Goal: Find specific page/section: Find specific page/section

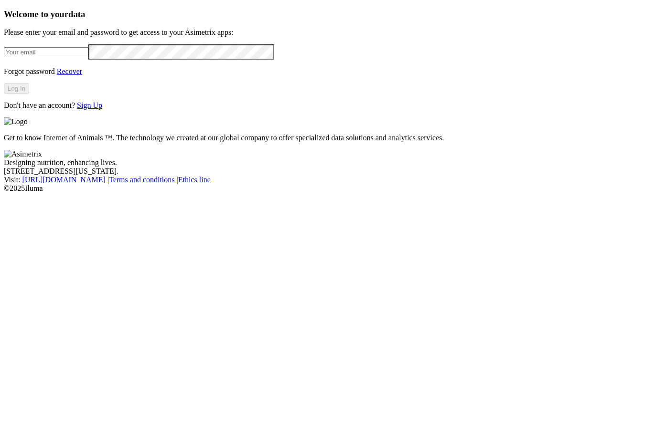
click at [104, 59] on div at bounding box center [332, 51] width 656 height 15
click at [88, 57] on input "email" at bounding box center [46, 52] width 85 height 10
type input "[PERSON_NAME][EMAIL_ADDRESS][PERSON_NAME][DOMAIN_NAME]"
click at [121, 110] on div "Welcome to your data Please enter your email and password to get access to your…" at bounding box center [332, 59] width 656 height 101
click at [29, 94] on button "Log In" at bounding box center [16, 89] width 25 height 10
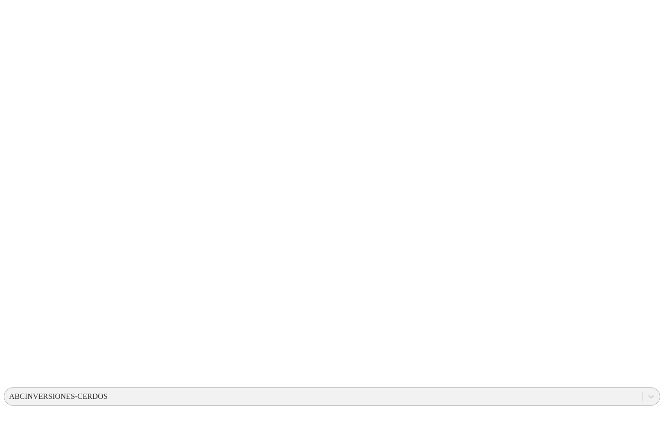
click at [107, 393] on div "ABCINVERSIONES-CERDOS" at bounding box center [58, 397] width 98 height 9
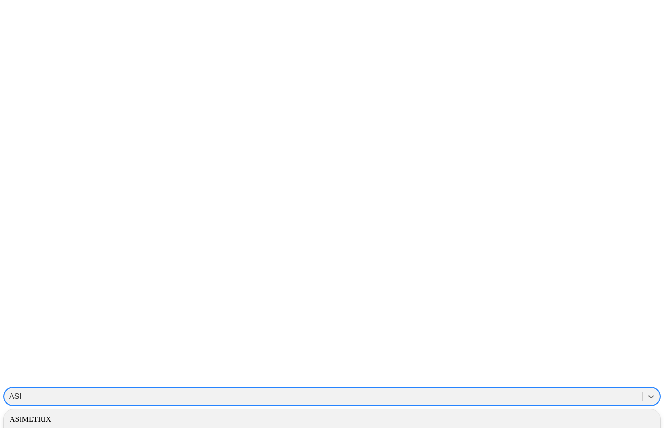
type input "ASIME"
click at [516, 412] on div "ASIMETRIX" at bounding box center [332, 420] width 656 height 16
